Goal: Task Accomplishment & Management: Use online tool/utility

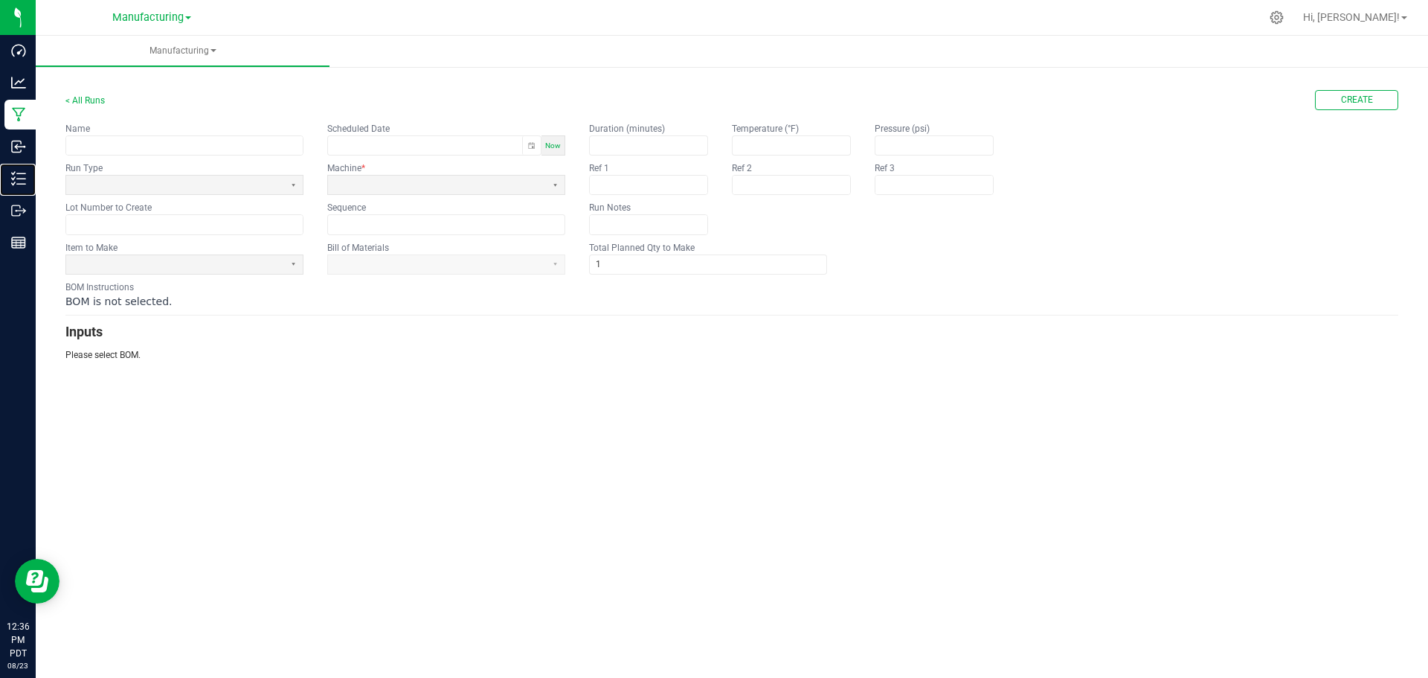
click at [0, 0] on p "Inventory" at bounding box center [0, 0] width 0 height 0
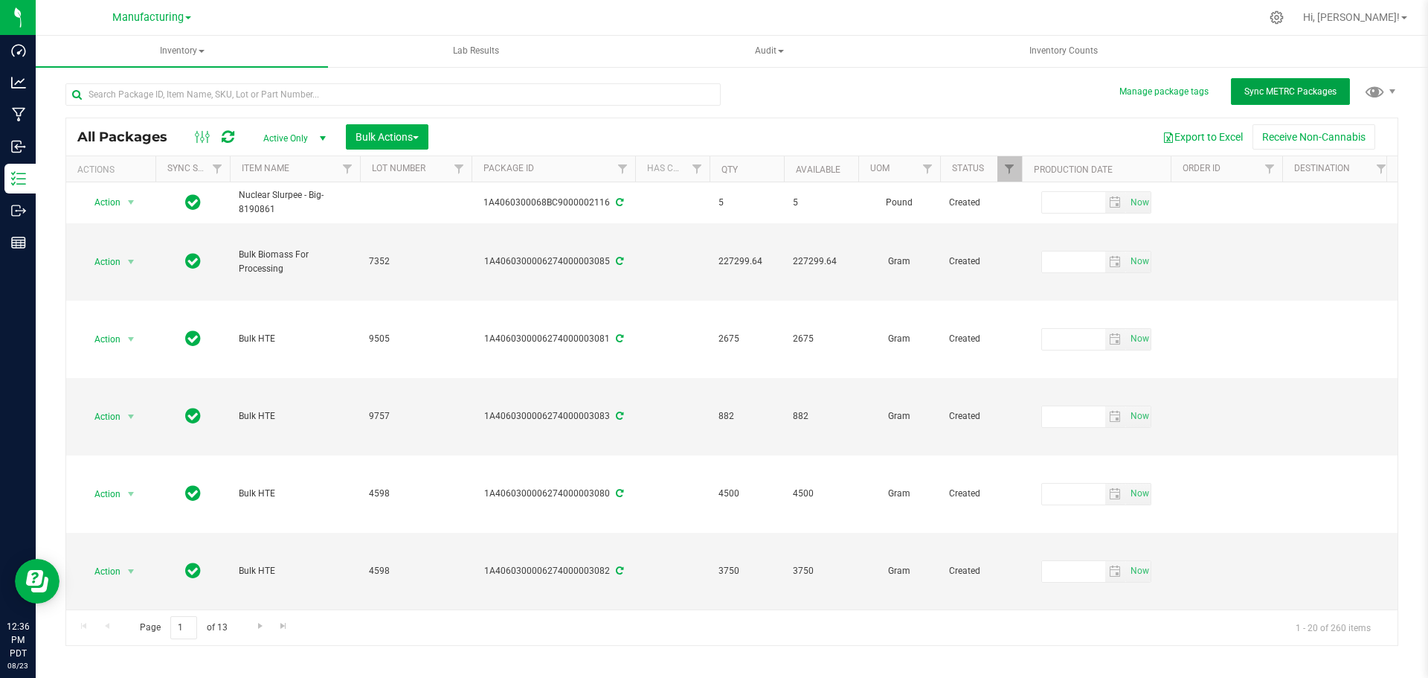
click at [1261, 90] on span "Sync METRC Packages" at bounding box center [1290, 91] width 92 height 10
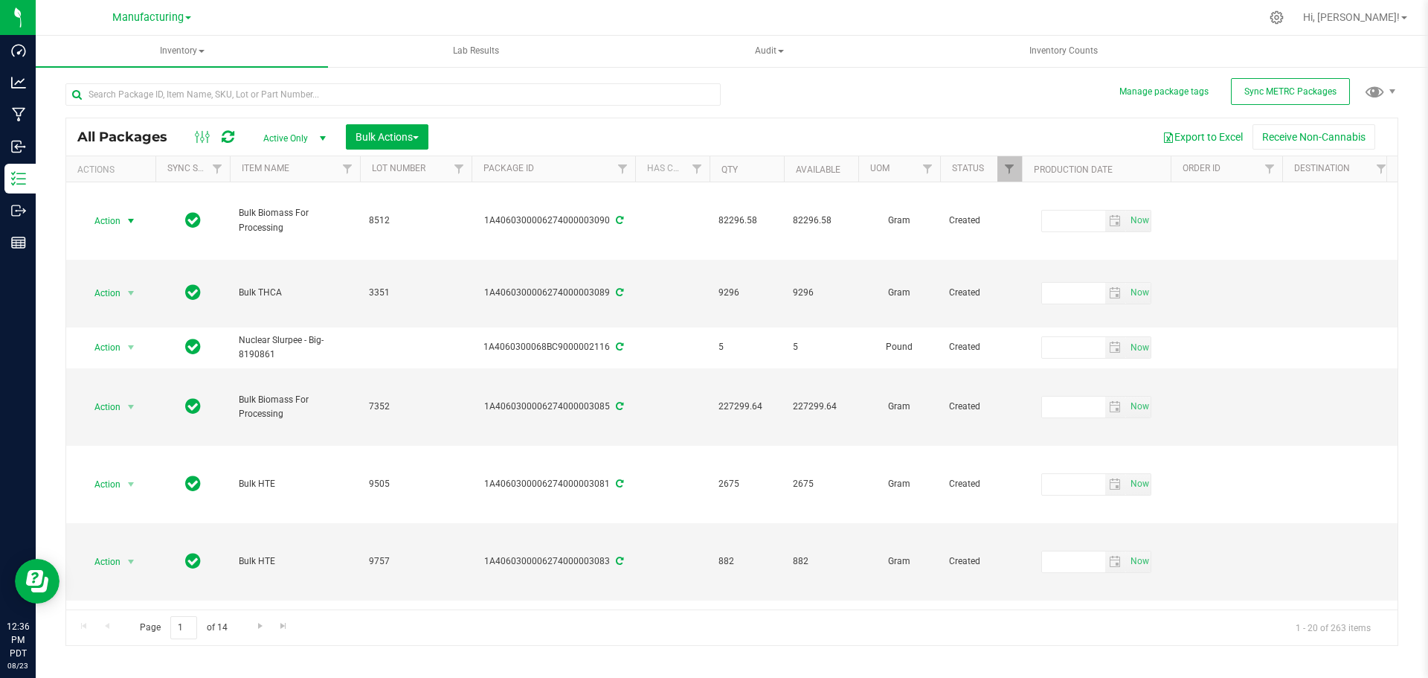
click at [132, 220] on span "select" at bounding box center [131, 221] width 12 height 12
click at [107, 403] on li "Print package label" at bounding box center [129, 400] width 95 height 22
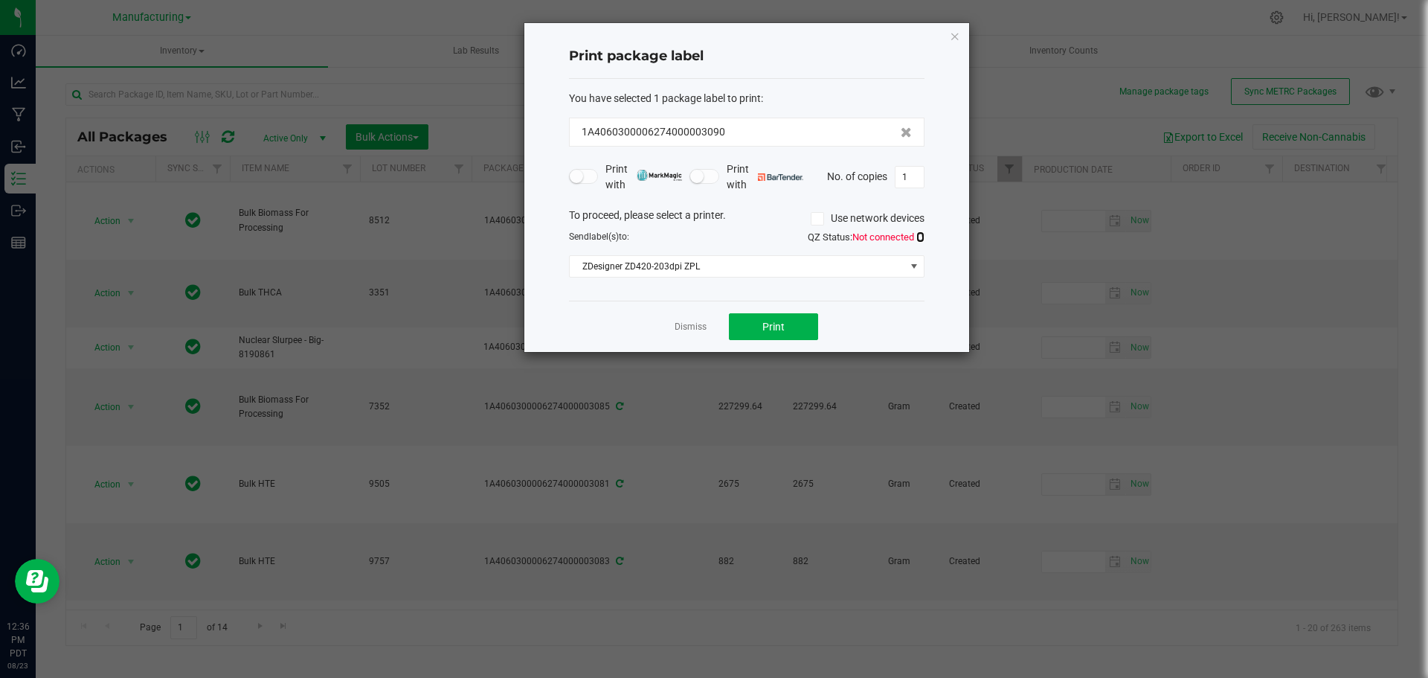
click at [918, 236] on icon at bounding box center [920, 237] width 8 height 10
click at [906, 181] on input "1" at bounding box center [909, 177] width 28 height 21
type input "9"
click at [755, 327] on button "Print" at bounding box center [773, 326] width 89 height 27
click at [955, 35] on icon "button" at bounding box center [955, 36] width 10 height 18
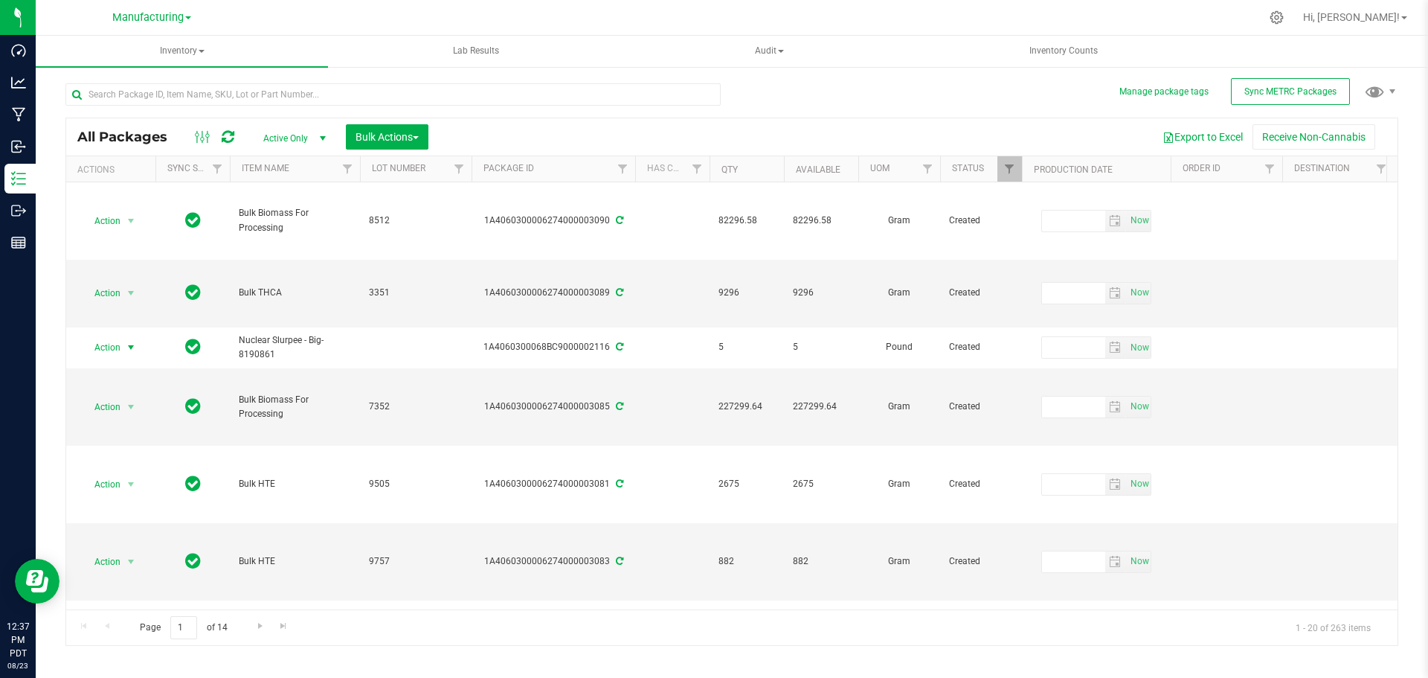
click at [129, 347] on span "select" at bounding box center [131, 347] width 12 height 12
click at [120, 528] on li "Print package label" at bounding box center [129, 526] width 95 height 22
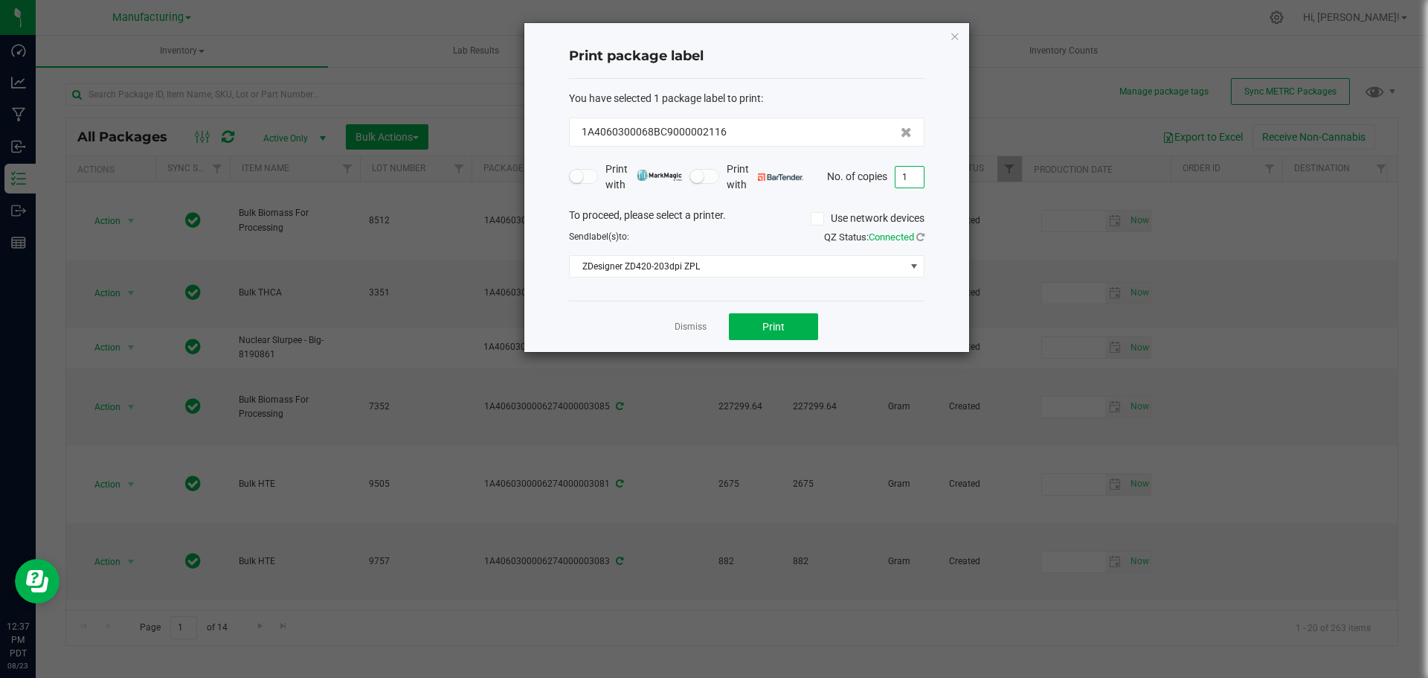
click at [901, 183] on input "1" at bounding box center [909, 177] width 28 height 21
type input "5"
click at [782, 330] on span "Print" at bounding box center [773, 327] width 22 height 12
click at [953, 36] on icon "button" at bounding box center [955, 36] width 10 height 18
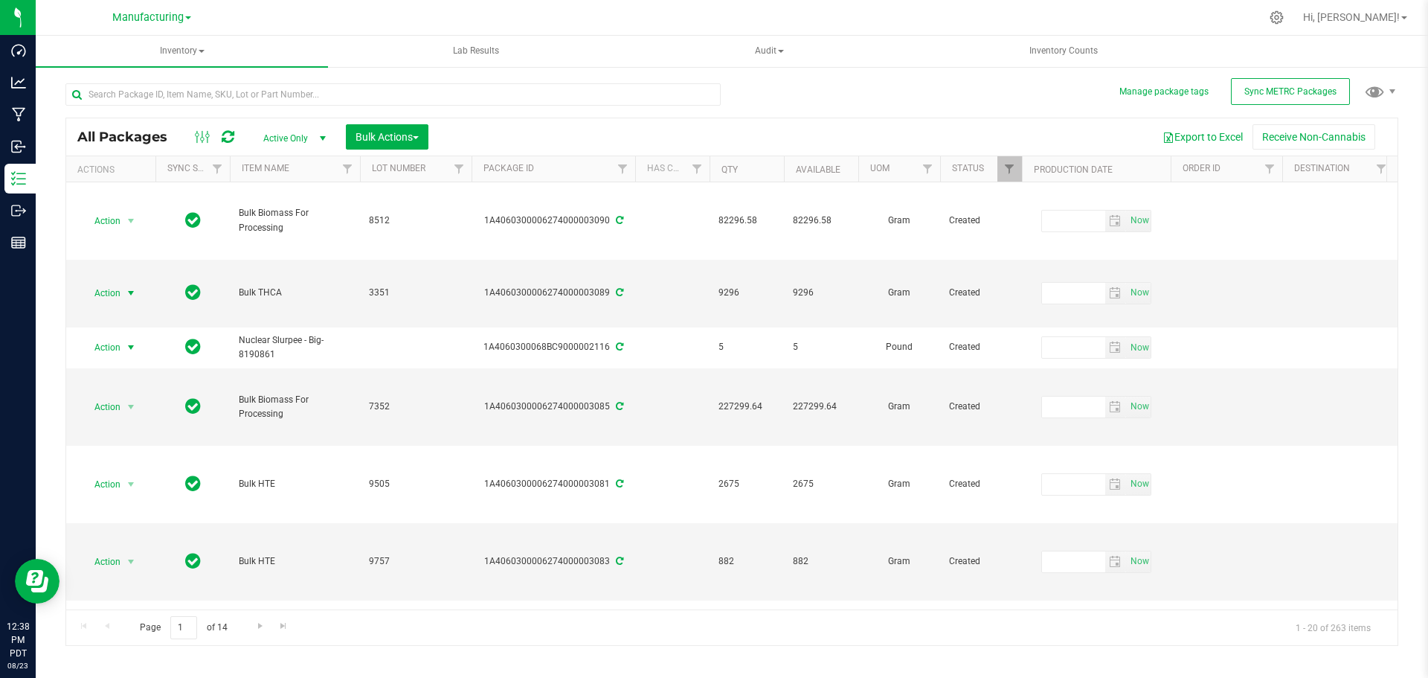
click at [132, 292] on span "select" at bounding box center [131, 293] width 12 height 12
click at [112, 470] on li "Print package label" at bounding box center [129, 472] width 95 height 22
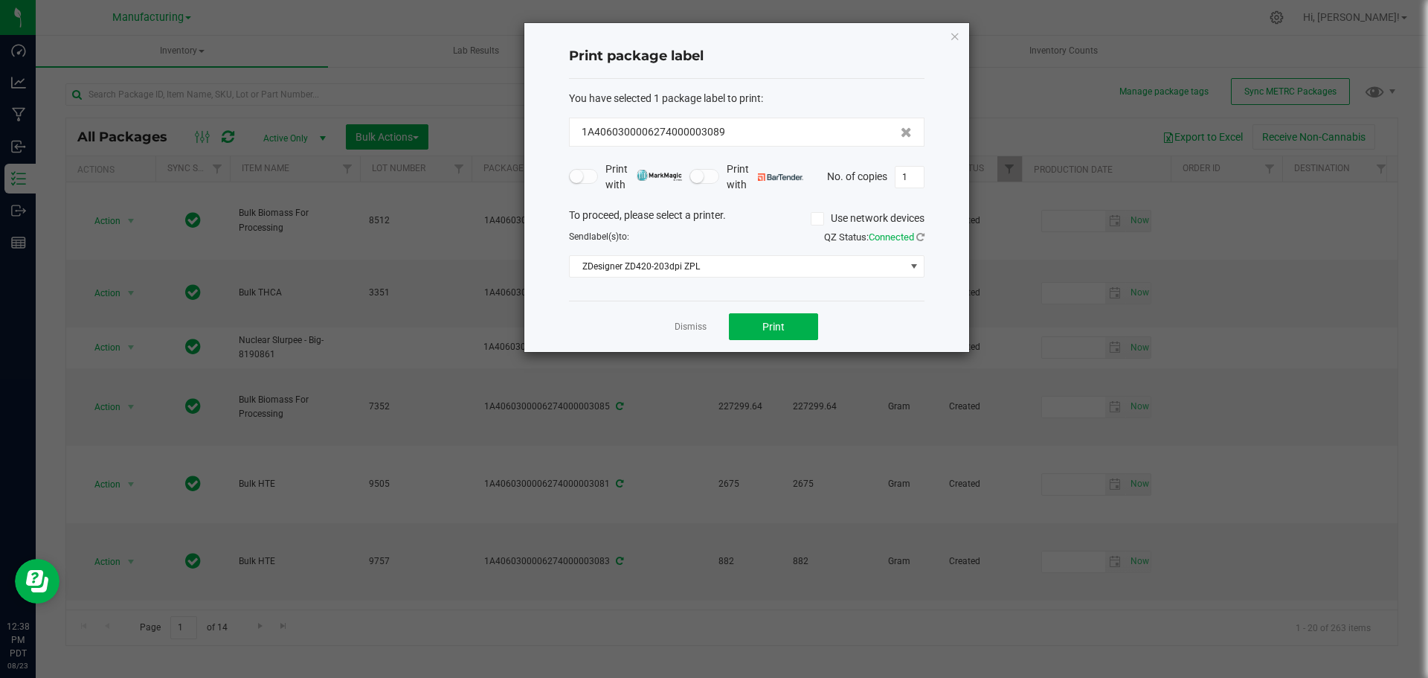
click at [916, 189] on div "Print with Print with No. of copies 1" at bounding box center [746, 176] width 355 height 31
click at [917, 180] on input "1" at bounding box center [909, 177] width 28 height 21
type input "9"
click at [779, 332] on span "Print" at bounding box center [773, 327] width 22 height 12
click at [954, 34] on icon "button" at bounding box center [955, 36] width 10 height 18
